Goal: Information Seeking & Learning: Learn about a topic

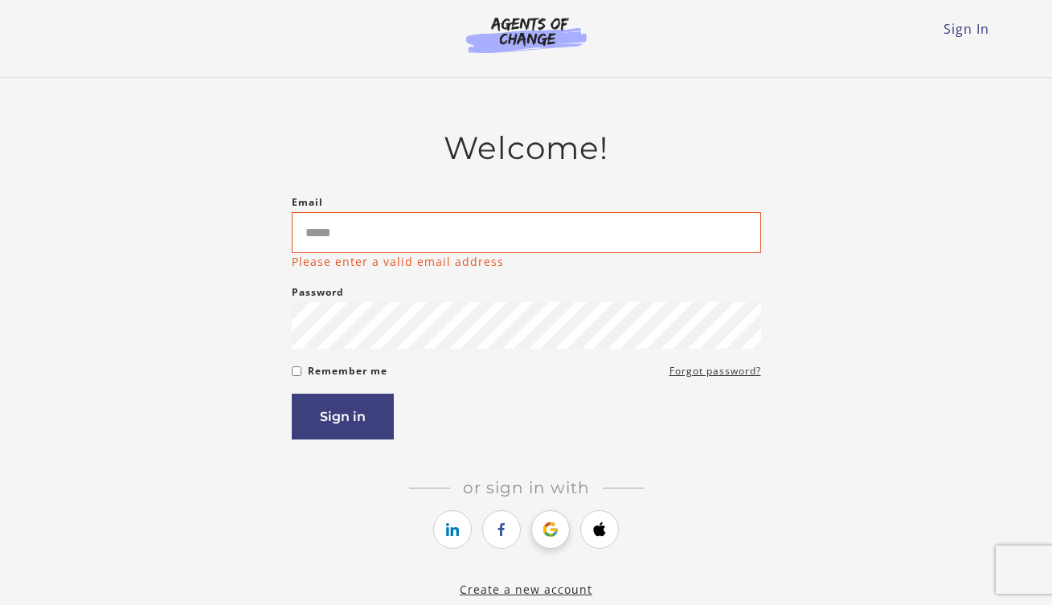
click at [546, 520] on link "https://courses.thinkific.com/users/auth/google?ss%5Breferral%5D=&ss%5Buser_ret…" at bounding box center [550, 529] width 39 height 39
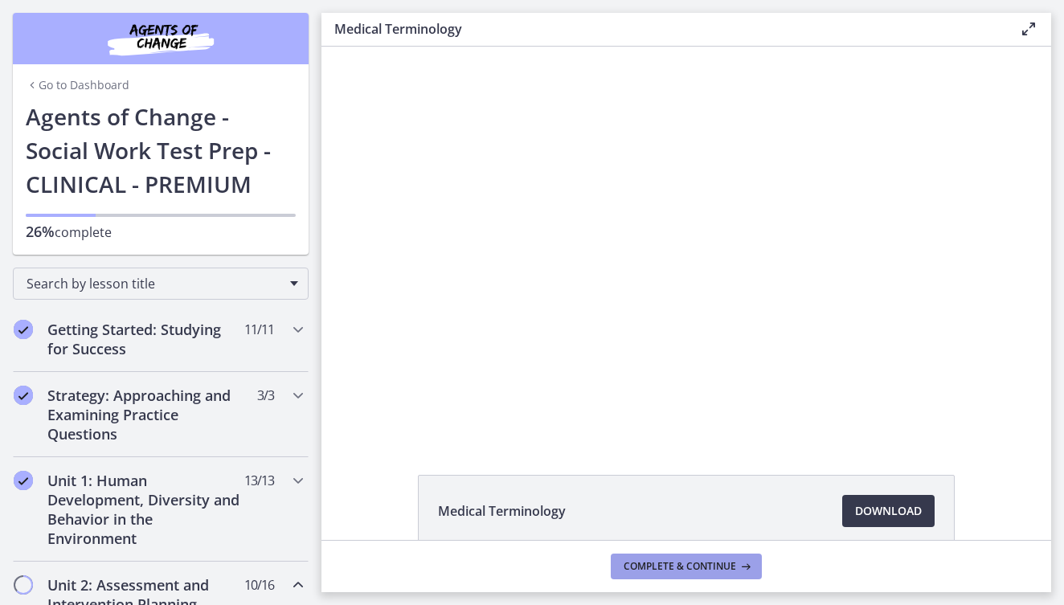
click at [685, 564] on span "Complete & continue" at bounding box center [680, 566] width 113 height 13
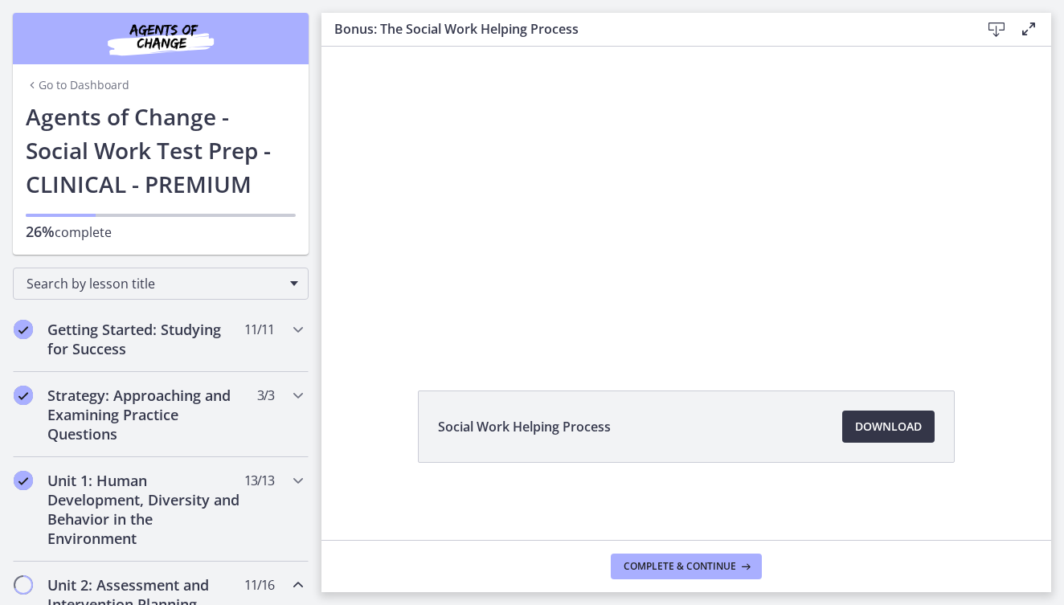
scroll to position [43, 0]
click at [886, 422] on span "Download Opens in a new window" at bounding box center [888, 426] width 67 height 19
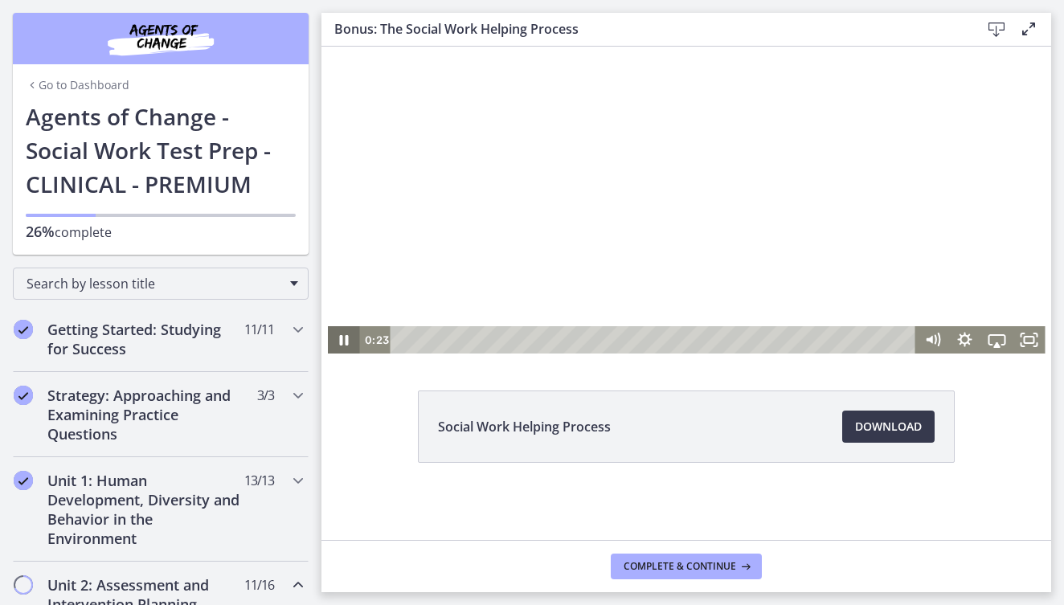
click at [330, 342] on icon "Pause" at bounding box center [343, 339] width 32 height 27
click at [341, 339] on icon "Play Video" at bounding box center [345, 341] width 10 height 14
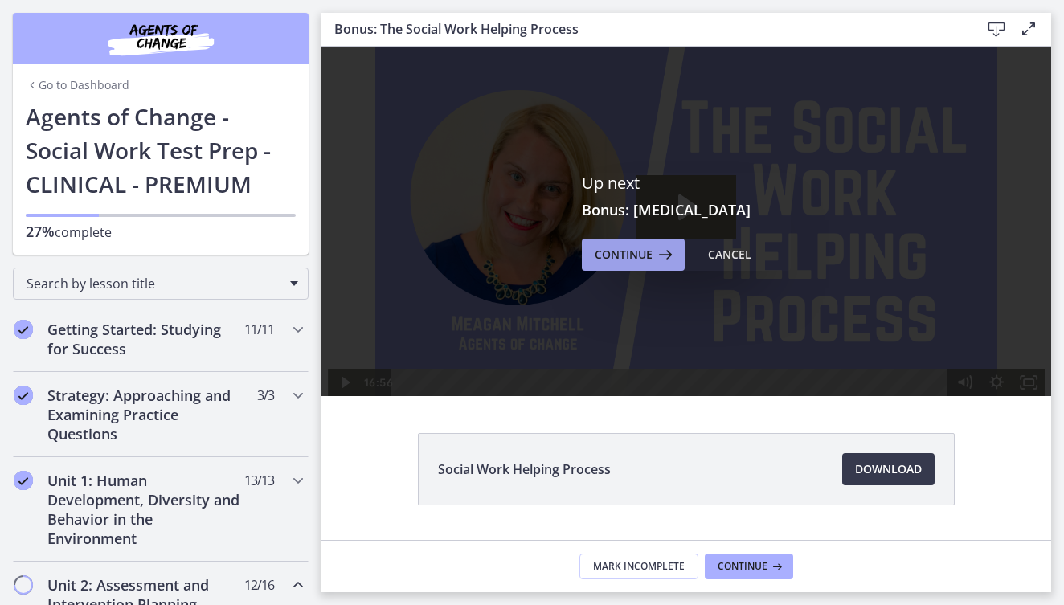
scroll to position [0, 0]
click at [633, 260] on span "Continue" at bounding box center [624, 254] width 58 height 19
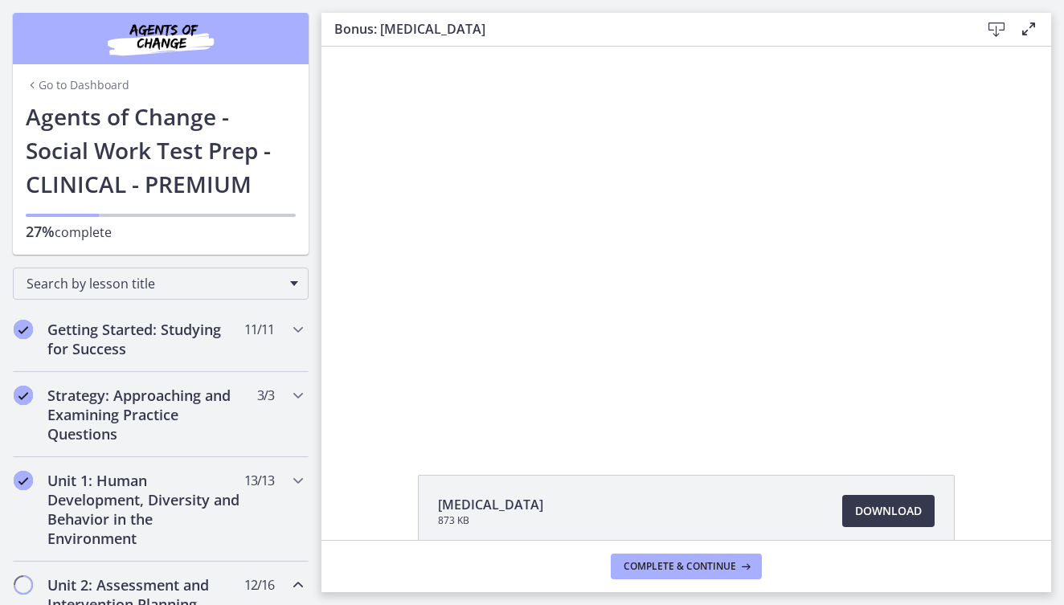
scroll to position [84, 0]
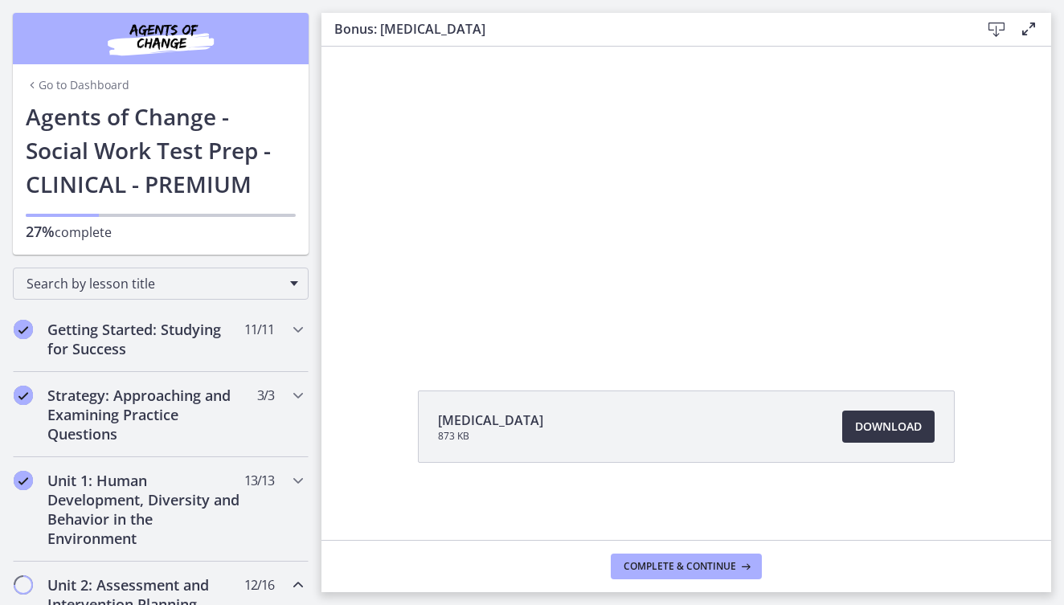
click at [887, 431] on span "Download Opens in a new window" at bounding box center [888, 426] width 67 height 19
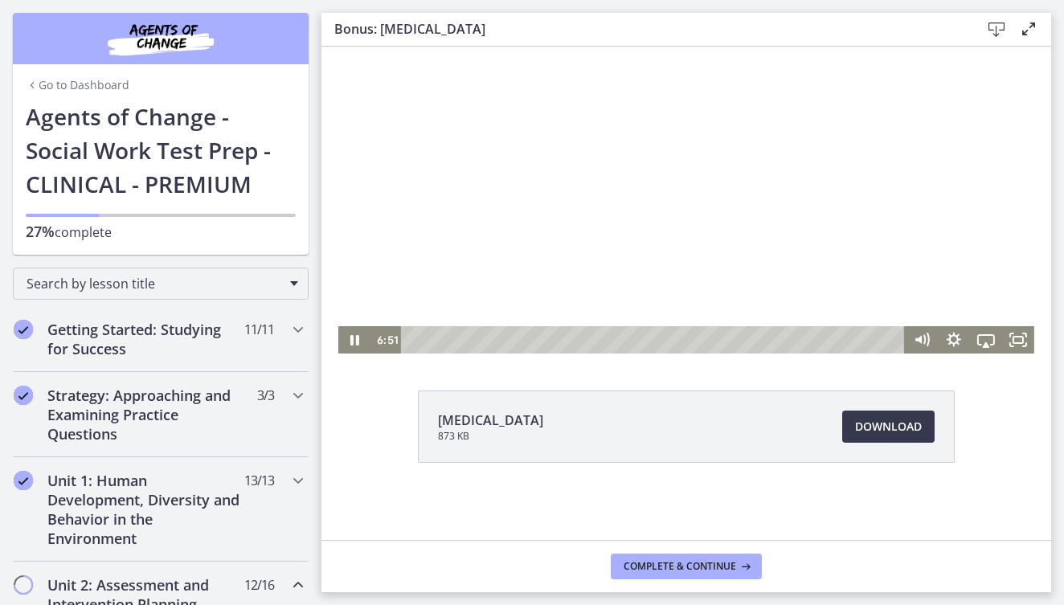
scroll to position [0, 0]
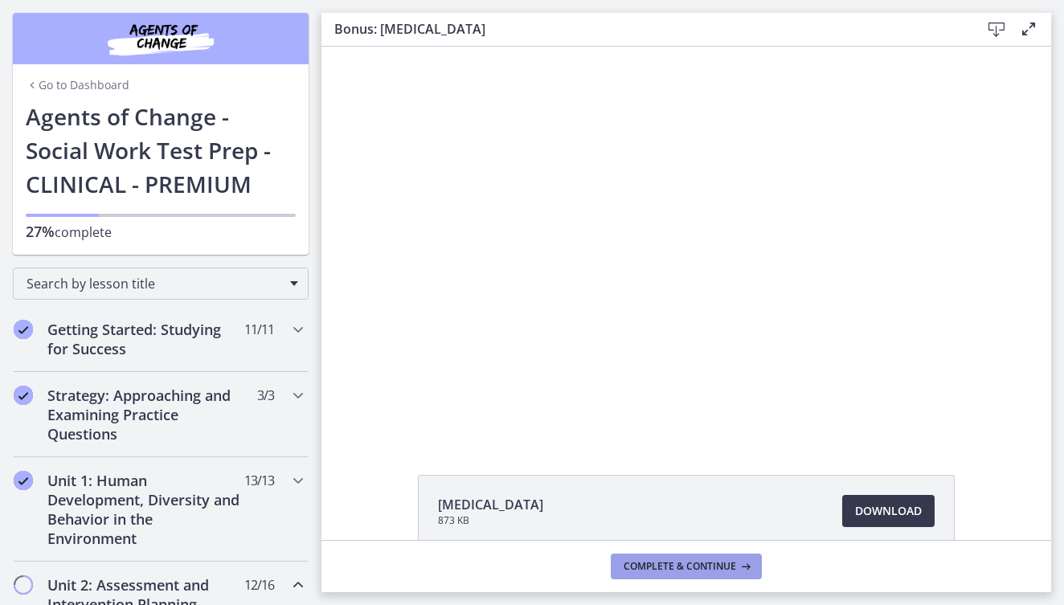
click at [713, 568] on span "Complete & continue" at bounding box center [680, 566] width 113 height 13
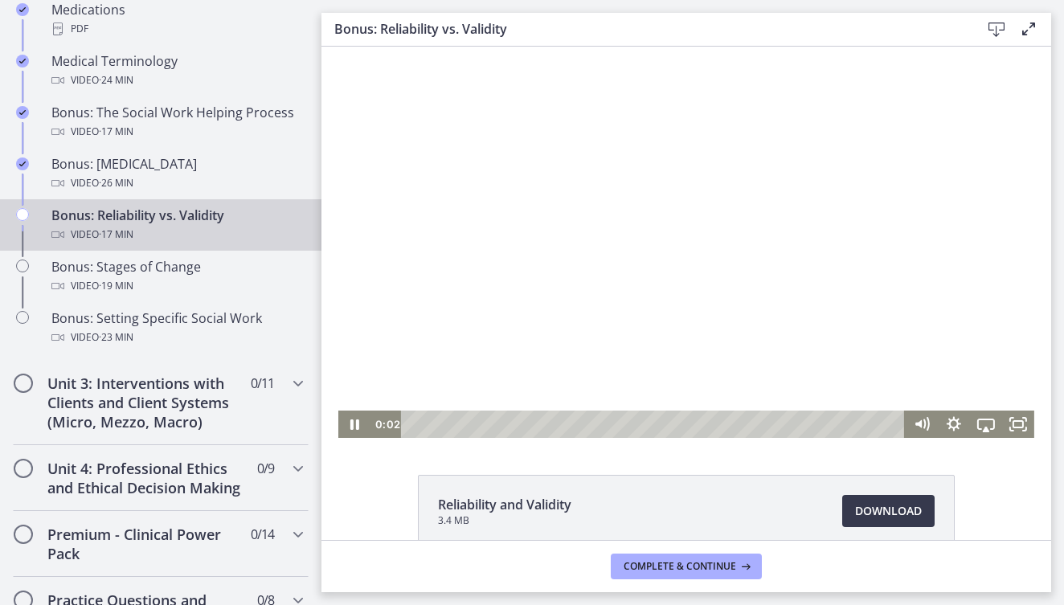
scroll to position [84, 0]
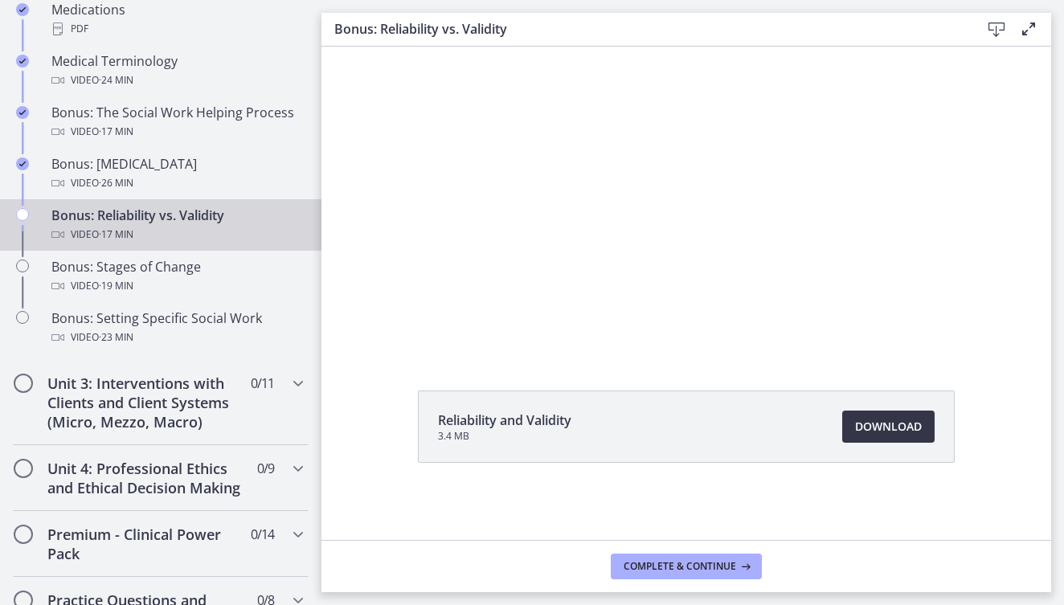
click at [894, 424] on span "Download Opens in a new window" at bounding box center [888, 426] width 67 height 19
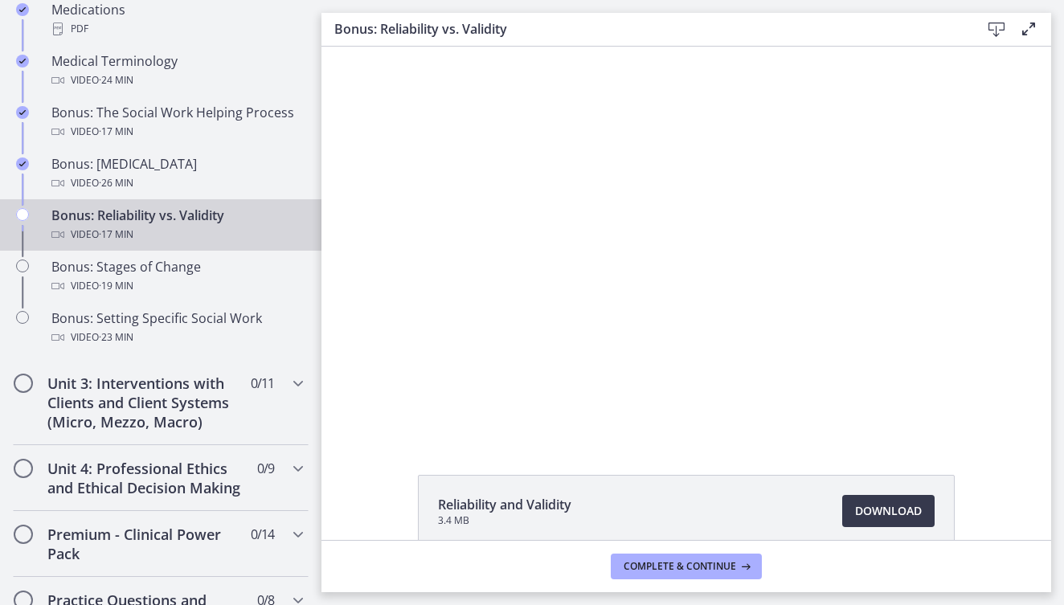
scroll to position [18, 0]
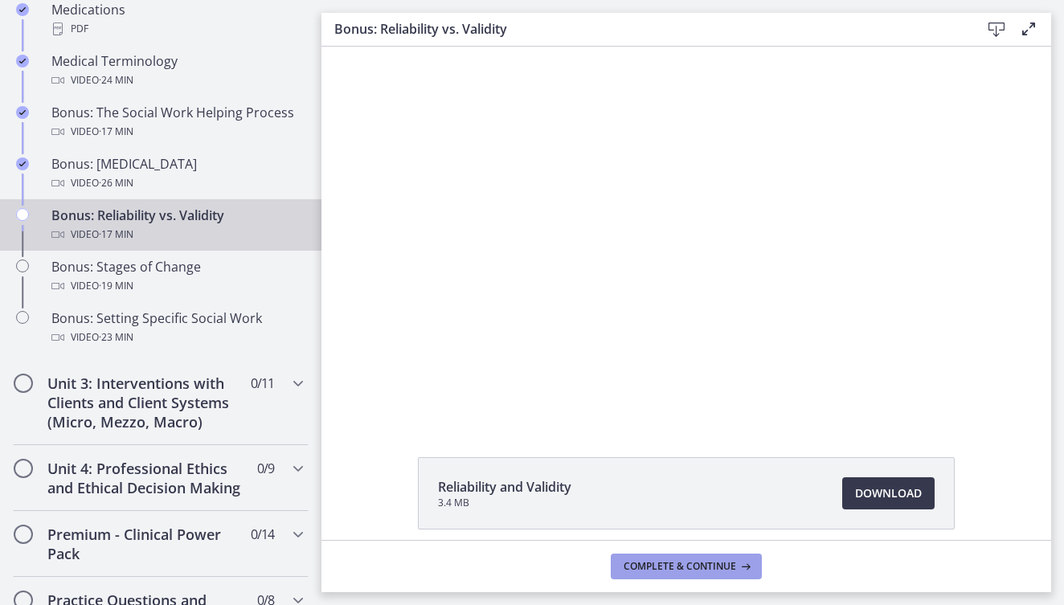
click at [713, 569] on span "Complete & continue" at bounding box center [680, 566] width 113 height 13
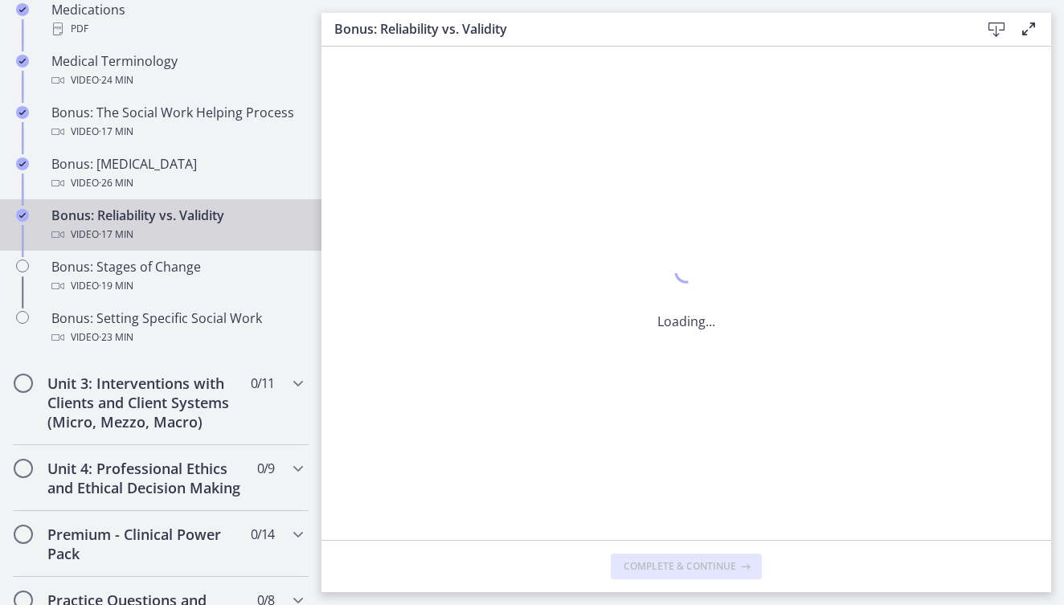
scroll to position [0, 0]
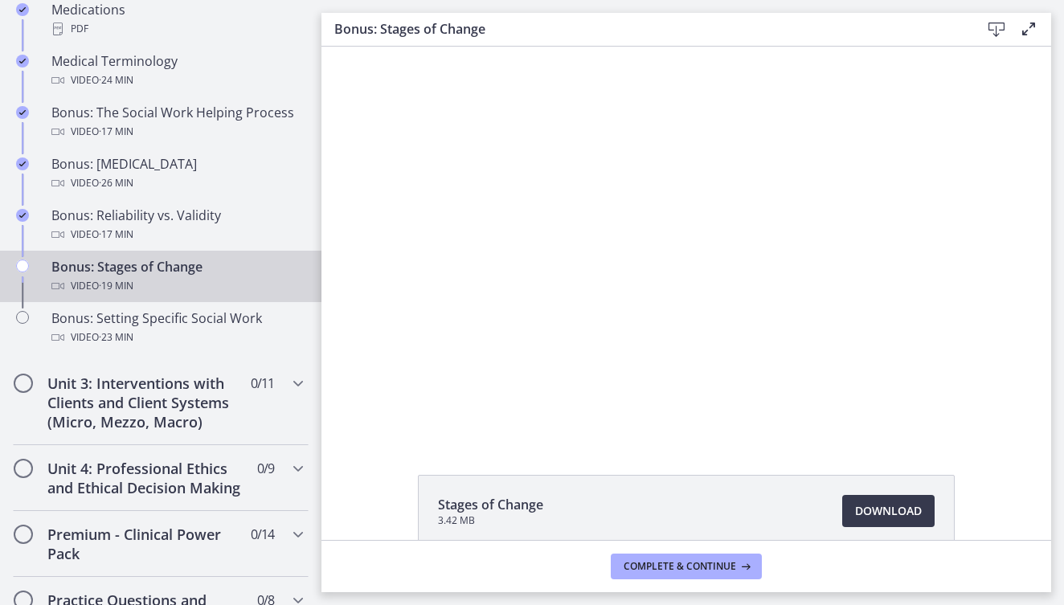
scroll to position [84, 0]
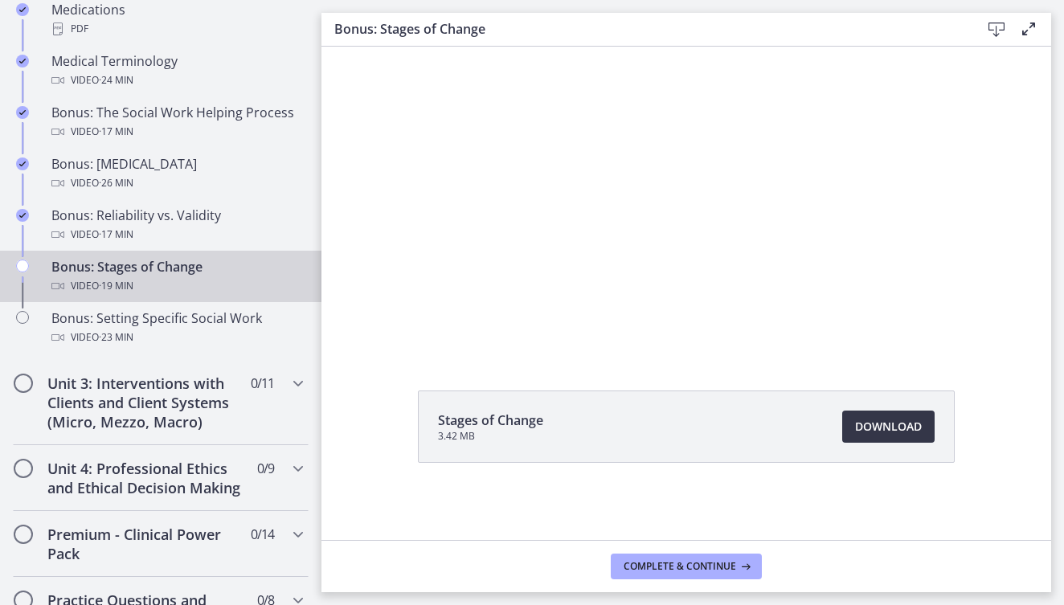
click at [872, 429] on span "Download Opens in a new window" at bounding box center [888, 426] width 67 height 19
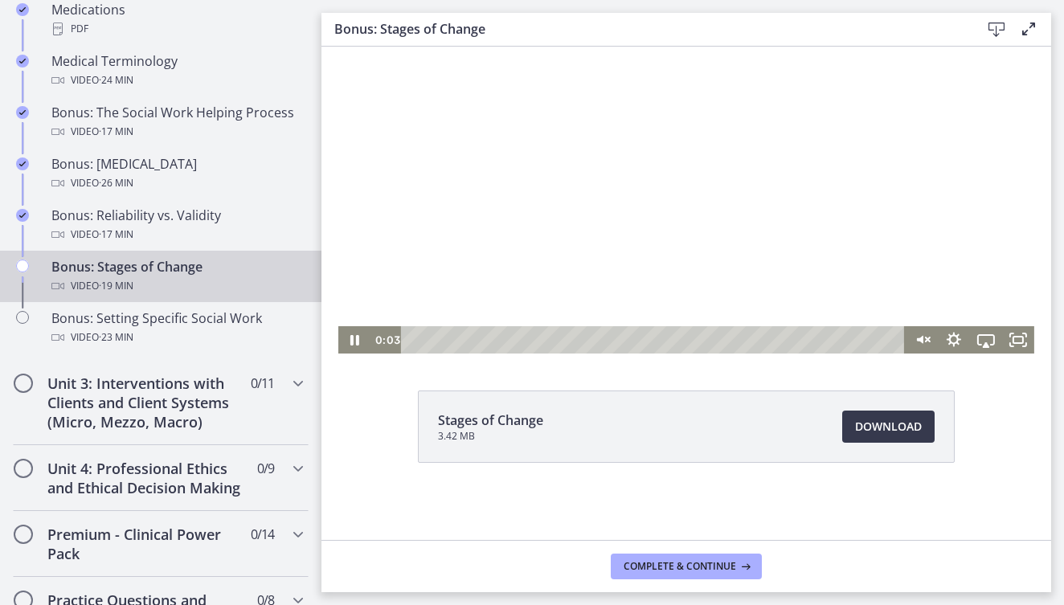
scroll to position [0, 0]
